Goal: Task Accomplishment & Management: Complete application form

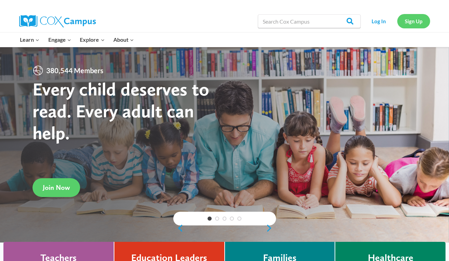
click at [410, 22] on link "Sign Up" at bounding box center [413, 21] width 33 height 14
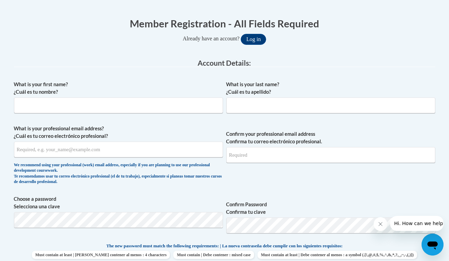
scroll to position [123, 0]
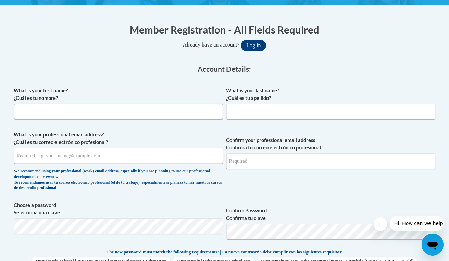
click at [124, 110] on input "What is your first name? ¿Cuál es tu nombre?" at bounding box center [118, 112] width 209 height 16
type input "Anna Marie"
click at [249, 111] on input "What is your last name? ¿Cuál es tu apellido?" at bounding box center [330, 112] width 209 height 16
type input "Plunkett"
click at [122, 159] on input "What is your professional email address? ¿Cuál es tu correo electrónico profesi…" at bounding box center [118, 156] width 209 height 16
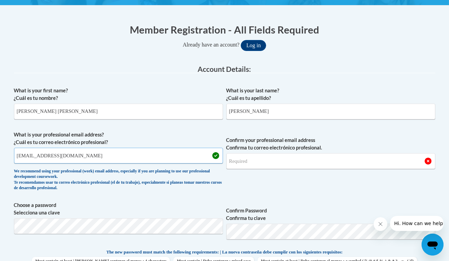
type input "albernal@valdosta.edu"
click at [257, 166] on input "Confirm your professional email address Confirma tu correo electrónico profesio…" at bounding box center [330, 162] width 209 height 16
click at [274, 161] on input "albernal@valdosta" at bounding box center [330, 162] width 209 height 16
type input "albernal@valdosta.edu"
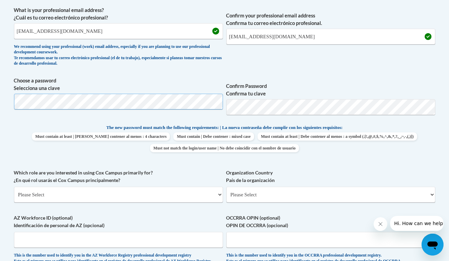
scroll to position [258, 0]
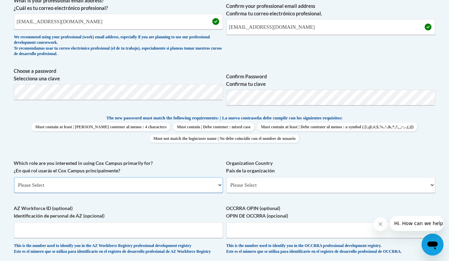
click at [138, 183] on select "Please Select College/University | Colegio/Universidad Community/Nonprofit Part…" at bounding box center [118, 185] width 209 height 16
select select "5a18ea06-2b54-4451-96f2-d152daf9eac5"
click at [14, 177] on select "Please Select College/University | Colegio/Universidad Community/Nonprofit Part…" at bounding box center [118, 185] width 209 height 16
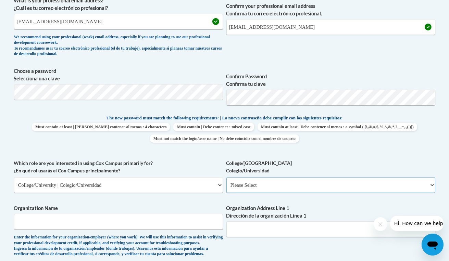
click at [265, 187] on select "Please Select College/University Staff | Empleado universitario College/Univers…" at bounding box center [330, 185] width 209 height 16
select select "99b32b07-cffc-426c-8bf6-0cd77760d84b"
click at [226, 177] on select "Please Select College/University Staff | Empleado universitario College/Univers…" at bounding box center [330, 185] width 209 height 16
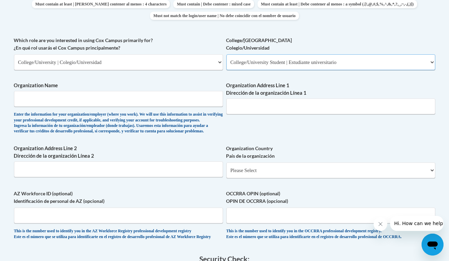
scroll to position [381, 0]
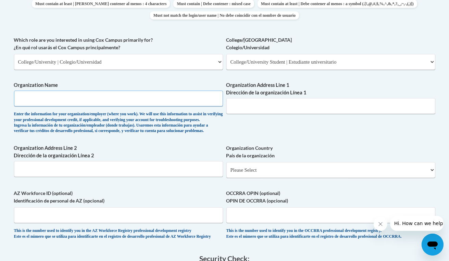
click at [146, 94] on input "Organization Name" at bounding box center [118, 99] width 209 height 16
type input "Valdosta State University"
click at [259, 103] on input "Organization Address Line 1 Dirección de la organización Línea 1" at bounding box center [330, 106] width 209 height 16
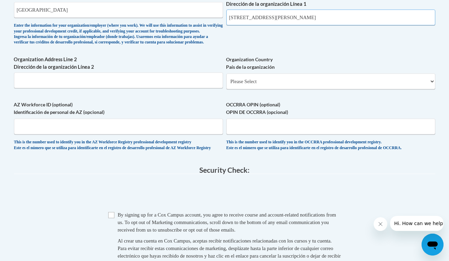
scroll to position [500, 0]
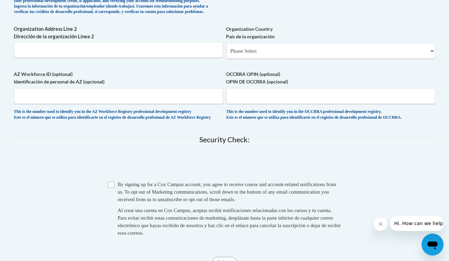
type input "1500 N Patterson St"
click at [300, 59] on select "Please Select United States | Estados Unidos Outside of the United States | Fue…" at bounding box center [330, 51] width 209 height 16
select select "ad49bcad-a171-4b2e-b99c-48b446064914"
click at [226, 54] on select "Please Select United States | Estados Unidos Outside of the United States | Fue…" at bounding box center [330, 51] width 209 height 16
select select
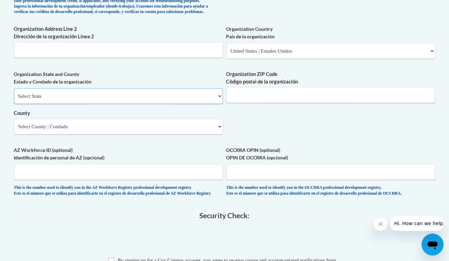
click at [96, 104] on select "Select State Alabama Alaska Arizona Arkansas California Colorado Connecticut De…" at bounding box center [118, 96] width 209 height 16
select select "Georgia"
click at [14, 99] on select "Select State Alabama Alaska Arizona Arkansas California Colorado Connecticut De…" at bounding box center [118, 96] width 209 height 16
click at [254, 103] on input "Organization ZIP Code Código postal de la organización" at bounding box center [330, 95] width 209 height 16
type input "31698"
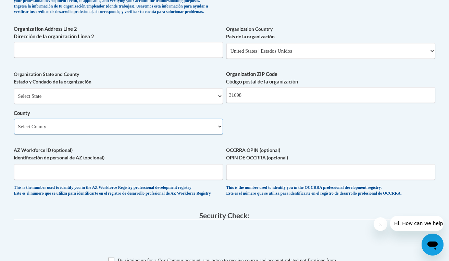
click at [77, 135] on select "Select County Appling Atkinson Bacon Baker Baldwin Banks Barrow Bartow Ben Hill…" at bounding box center [118, 127] width 209 height 16
click at [171, 135] on select "Select County Appling Atkinson Bacon Baker Baldwin Banks Barrow Bartow Ben Hill…" at bounding box center [118, 127] width 209 height 16
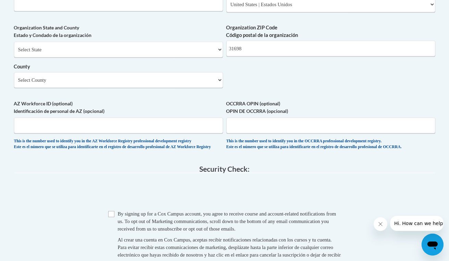
scroll to position [555, 0]
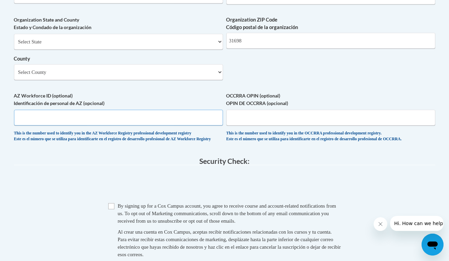
click at [126, 126] on input "AZ Workforce ID (optional) Identificación de personal de AZ (opcional)" at bounding box center [118, 118] width 209 height 16
click at [139, 80] on select "Select County Appling Atkinson Bacon Baker Baldwin Banks Barrow Bartow Ben Hill…" at bounding box center [118, 72] width 209 height 16
click at [177, 80] on select "Select County Appling Atkinson Bacon Baker Baldwin Banks Barrow Bartow Ben Hill…" at bounding box center [118, 72] width 209 height 16
select select "Lowndes"
click at [14, 76] on select "Select County Appling Atkinson Bacon Baker Baldwin Banks Barrow Bartow Ben Hill…" at bounding box center [118, 72] width 209 height 16
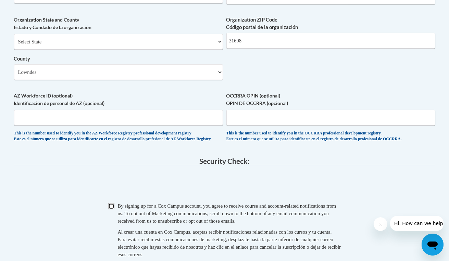
click at [112, 210] on input "Checkbox" at bounding box center [111, 207] width 6 height 6
checkbox input "true"
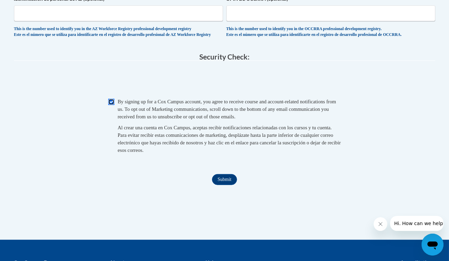
scroll to position [684, 0]
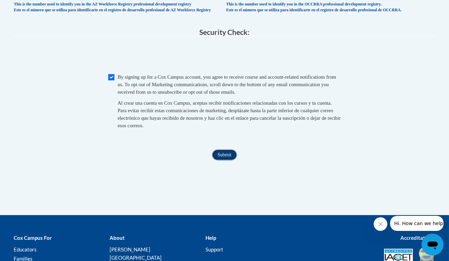
click at [225, 161] on input "Submit" at bounding box center [224, 155] width 25 height 11
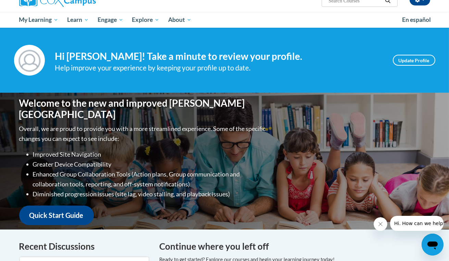
scroll to position [67, 0]
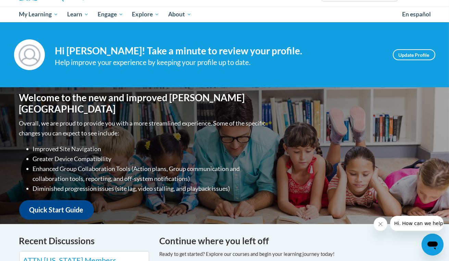
click at [259, 93] on div "Welcome to the new and improved [PERSON_NAME] Campus Overall, we are proud to p…" at bounding box center [225, 155] width 432 height 137
